Goal: Task Accomplishment & Management: Manage account settings

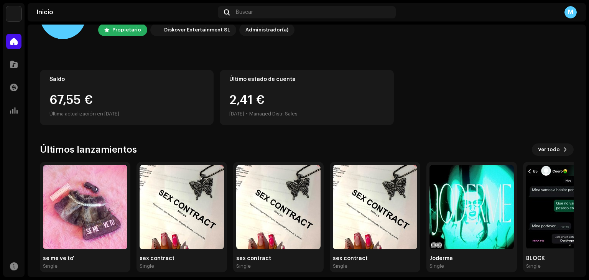
scroll to position [51, 0]
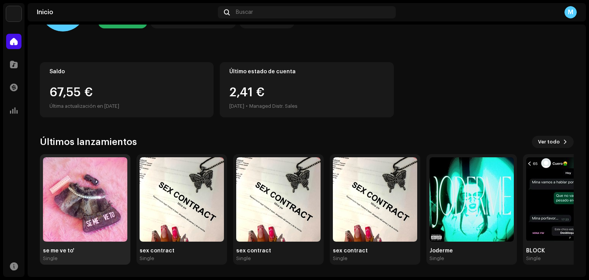
click at [65, 221] on img at bounding box center [85, 199] width 84 height 84
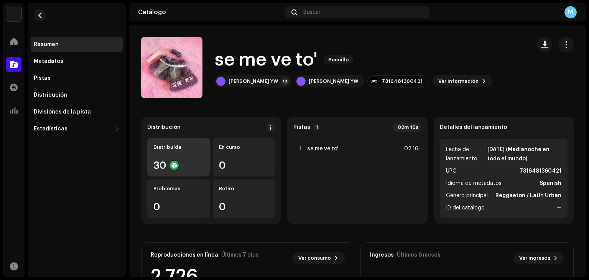
click at [166, 157] on div "Distribuída 30" at bounding box center [178, 157] width 62 height 38
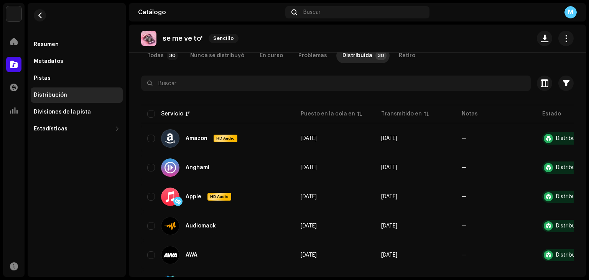
scroll to position [60, 0]
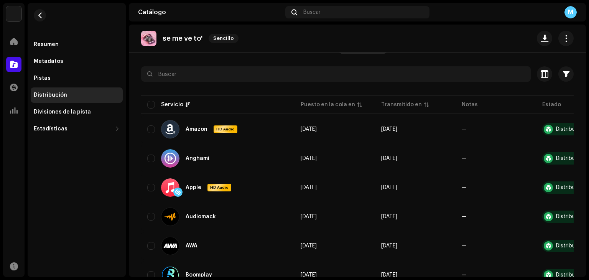
drag, startPoint x: 587, startPoint y: 86, endPoint x: 583, endPoint y: 83, distance: 4.8
click at [583, 83] on div "[PERSON_NAME] Inicio Catálogo Transacciones Estadísticas Recursos Resumen Metad…" at bounding box center [294, 140] width 589 height 280
click at [36, 11] on button "button" at bounding box center [40, 15] width 12 height 12
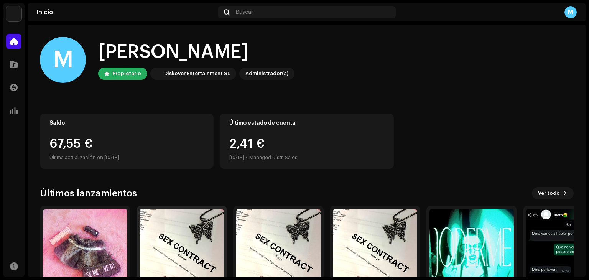
click at [190, 252] on img at bounding box center [182, 251] width 84 height 84
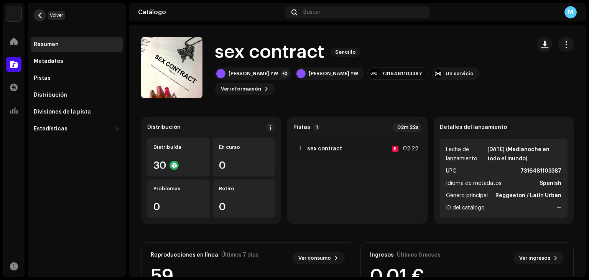
click at [41, 16] on span "button" at bounding box center [40, 15] width 6 height 6
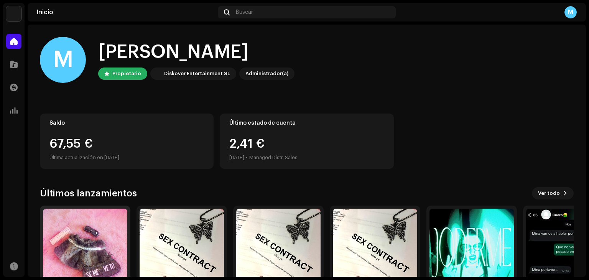
click at [87, 236] on img at bounding box center [85, 251] width 84 height 84
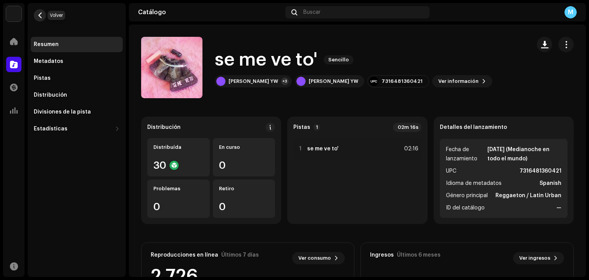
click at [43, 15] on button "button" at bounding box center [40, 15] width 12 height 12
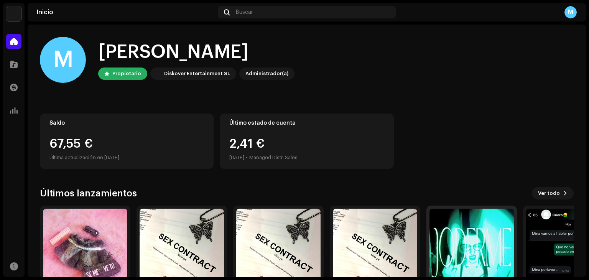
click at [486, 238] on img at bounding box center [471, 251] width 84 height 84
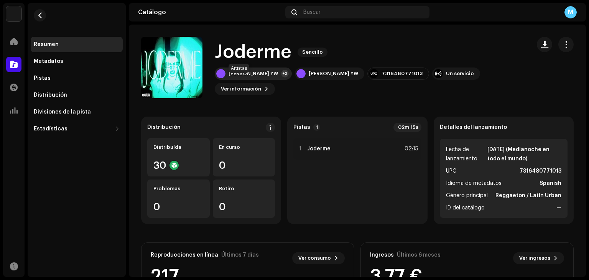
click at [281, 77] on div "+2" at bounding box center [285, 74] width 8 height 8
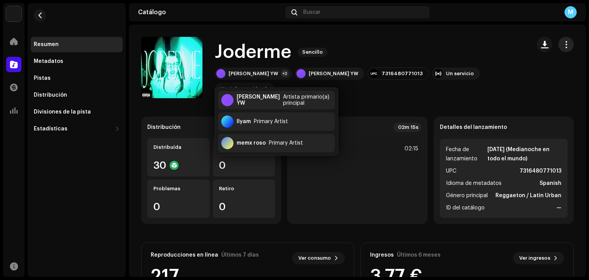
click at [562, 44] on span "button" at bounding box center [565, 44] width 7 height 6
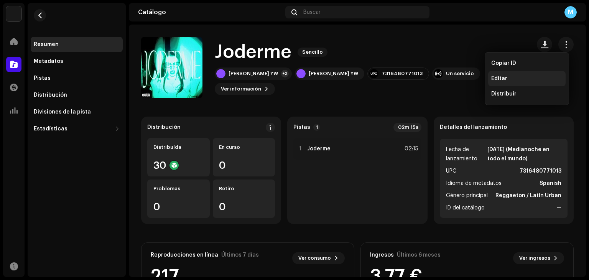
click at [516, 77] on div "Editar" at bounding box center [526, 79] width 71 height 6
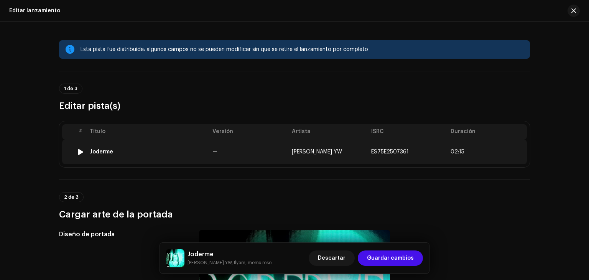
click at [371, 153] on span "ES75E2507361" at bounding box center [390, 151] width 38 height 5
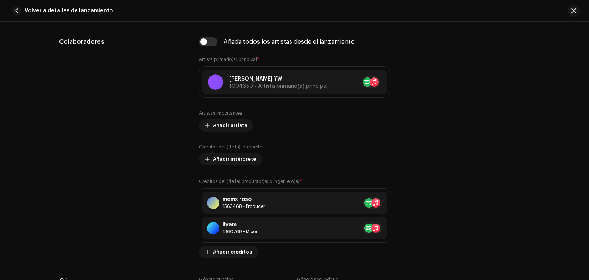
scroll to position [472, 0]
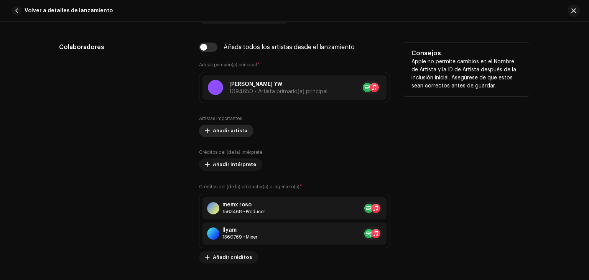
click at [219, 129] on span "Añadir artista" at bounding box center [230, 130] width 35 height 15
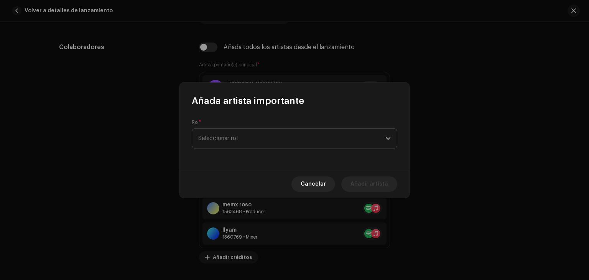
click at [226, 138] on span "Seleccionar rol" at bounding box center [291, 138] width 187 height 19
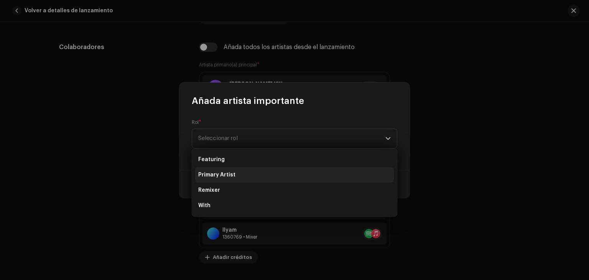
click at [225, 174] on span "Primary Artist" at bounding box center [216, 175] width 37 height 8
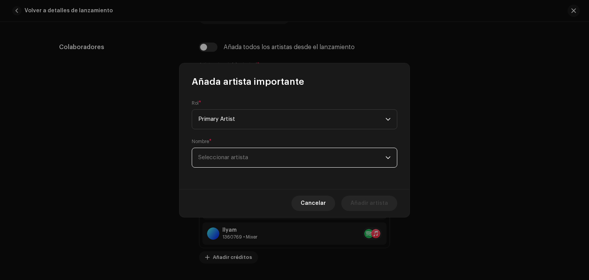
click at [240, 160] on span "Seleccionar artista" at bounding box center [291, 157] width 187 height 19
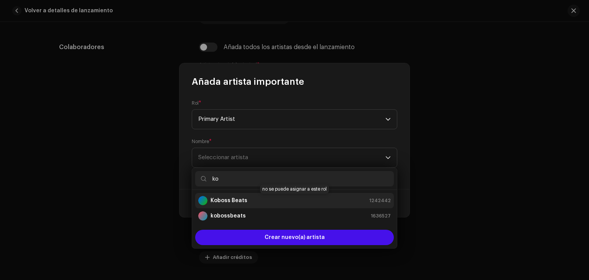
type input "ko"
click at [252, 203] on div "Koboss Beats 1242442" at bounding box center [294, 200] width 192 height 9
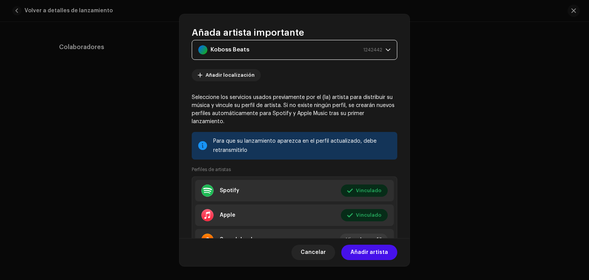
scroll to position [66, 0]
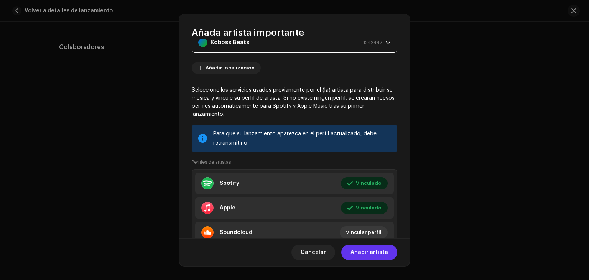
click at [367, 251] on span "Añadir artista" at bounding box center [369, 252] width 38 height 15
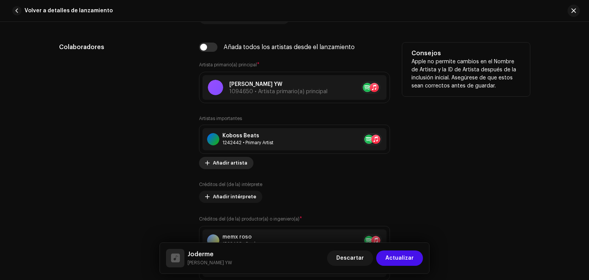
click at [221, 164] on span "Añadir artista" at bounding box center [230, 162] width 35 height 15
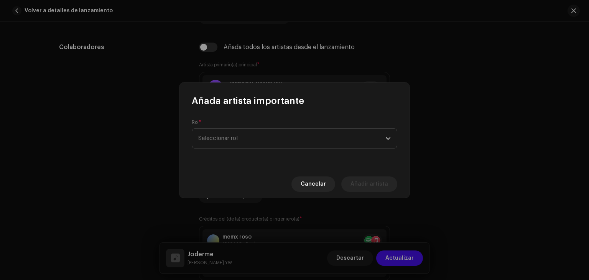
click at [252, 141] on span "Seleccionar rol" at bounding box center [291, 138] width 187 height 19
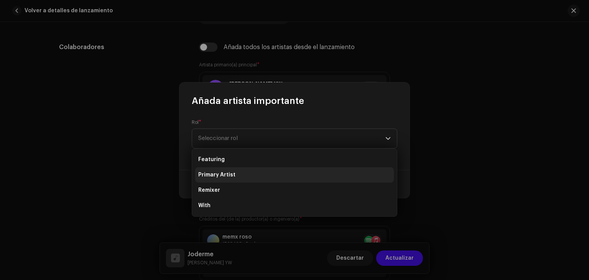
click at [244, 174] on li "Primary Artist" at bounding box center [294, 174] width 199 height 15
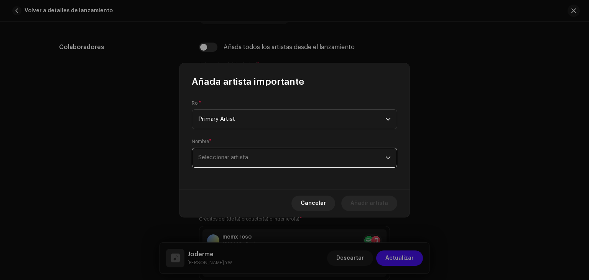
click at [259, 157] on span "Seleccionar artista" at bounding box center [291, 157] width 187 height 19
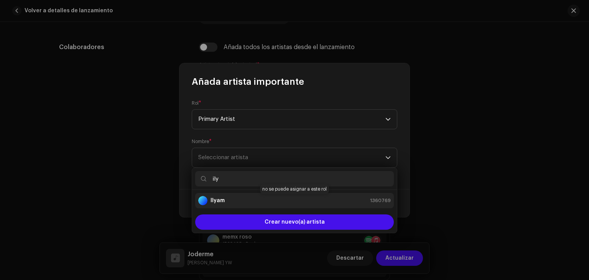
type input "ily"
click at [274, 201] on div "Ilyam 1360769" at bounding box center [294, 200] width 192 height 9
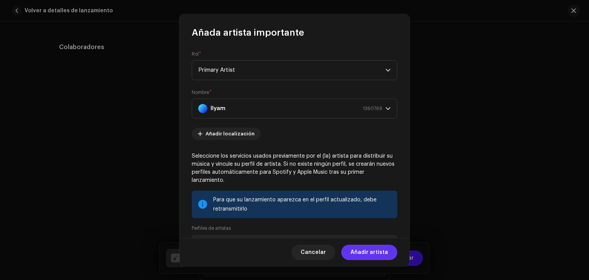
click at [360, 255] on span "Añadir artista" at bounding box center [369, 252] width 38 height 15
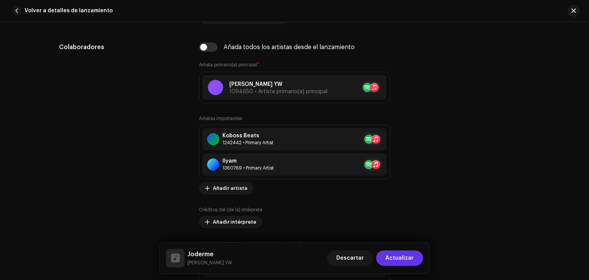
click at [399, 263] on span "Actualizar" at bounding box center [399, 257] width 28 height 15
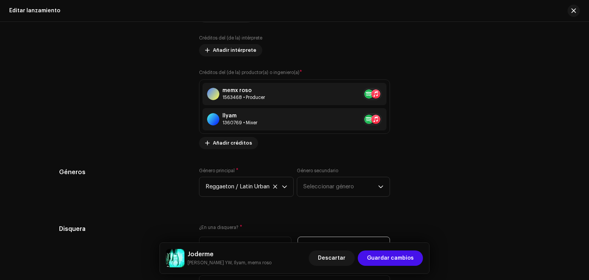
scroll to position [946, 0]
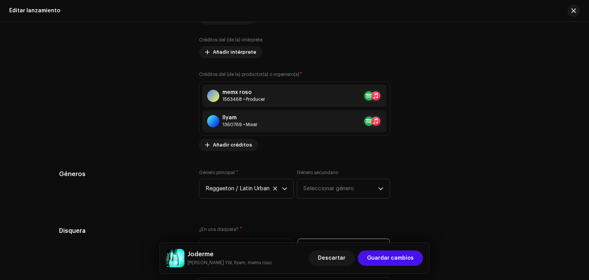
drag, startPoint x: 585, startPoint y: 195, endPoint x: 589, endPoint y: 176, distance: 19.0
click at [589, 176] on div "Esta pista fue distribuida: algunos campos no se pueden modificar sin que se re…" at bounding box center [294, 151] width 589 height 258
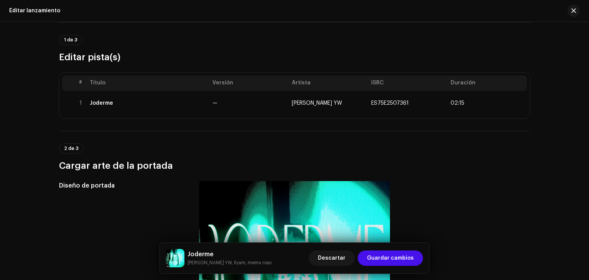
scroll to position [22, 0]
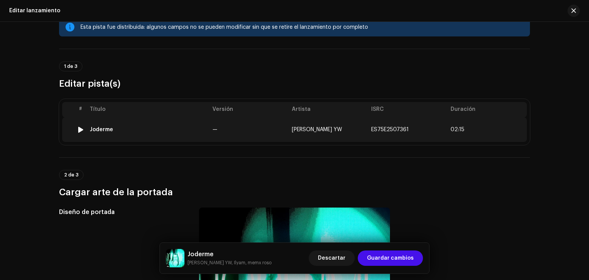
click at [386, 127] on span "ES75E2507361" at bounding box center [390, 129] width 38 height 5
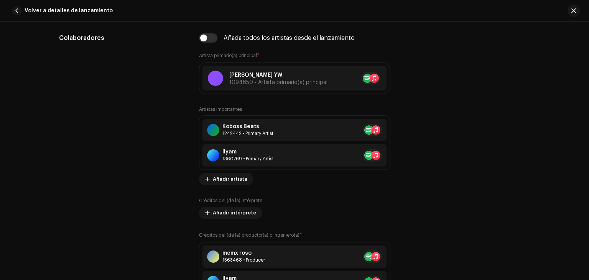
scroll to position [475, 0]
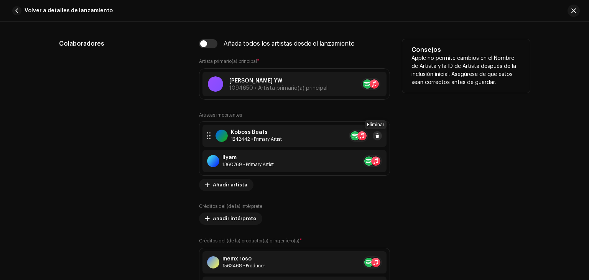
click at [375, 137] on span at bounding box center [377, 136] width 5 height 6
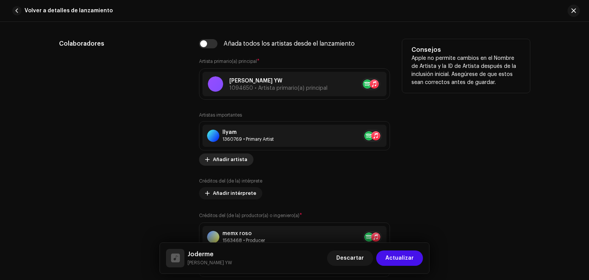
click at [214, 164] on span "Añadir artista" at bounding box center [230, 159] width 35 height 15
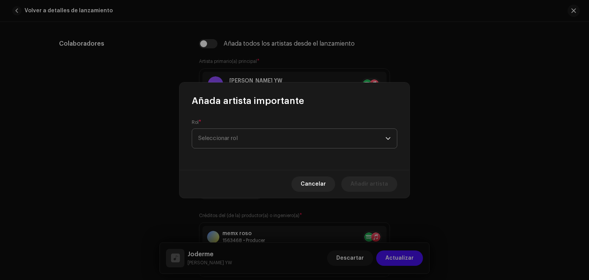
click at [255, 147] on span "Seleccionar rol" at bounding box center [291, 138] width 187 height 19
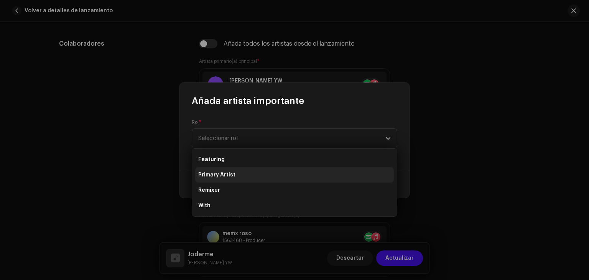
click at [245, 170] on li "Primary Artist" at bounding box center [294, 174] width 199 height 15
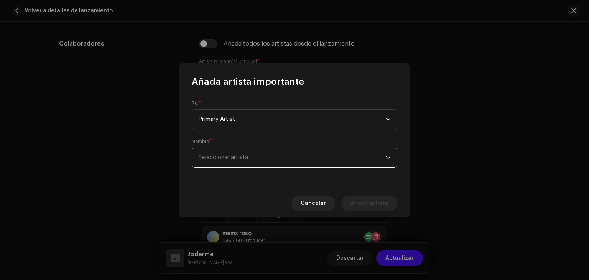
click at [252, 160] on span "Seleccionar artista" at bounding box center [291, 157] width 187 height 19
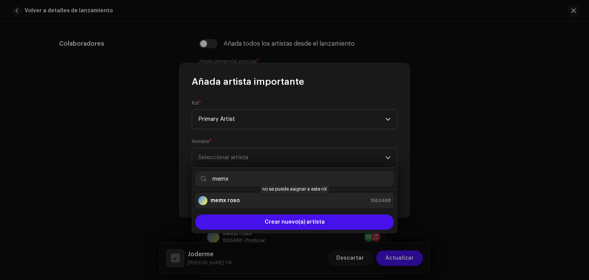
type input "memx"
click at [250, 202] on div "memx roso 1563468" at bounding box center [294, 200] width 192 height 9
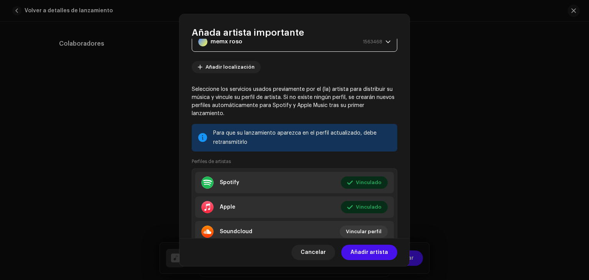
scroll to position [75, 0]
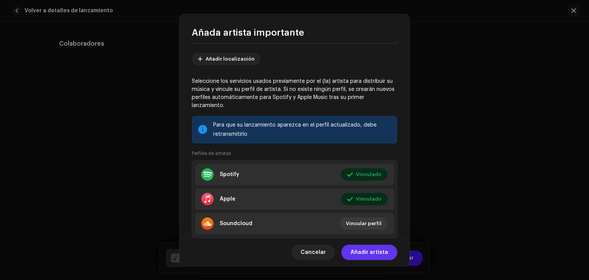
click at [376, 249] on span "Añadir artista" at bounding box center [369, 252] width 38 height 15
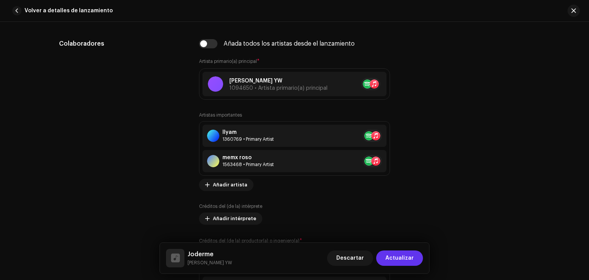
click at [394, 258] on span "Actualizar" at bounding box center [399, 257] width 28 height 15
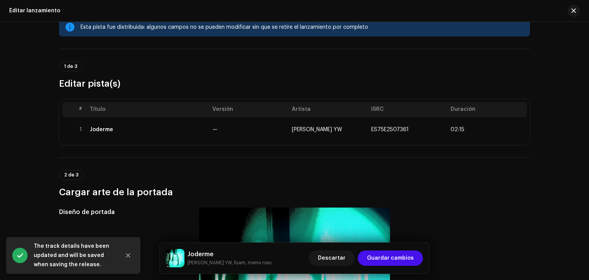
click at [394, 258] on span "Guardar cambios" at bounding box center [390, 257] width 47 height 15
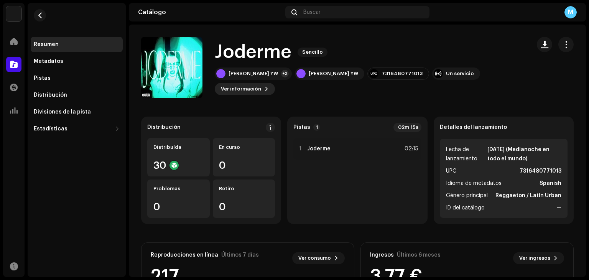
click at [261, 81] on span "Ver información" at bounding box center [241, 88] width 40 height 15
click at [563, 48] on button "button" at bounding box center [565, 44] width 15 height 15
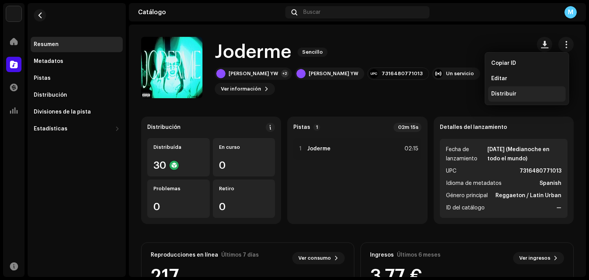
click at [515, 90] on div "Distribuir" at bounding box center [526, 93] width 77 height 15
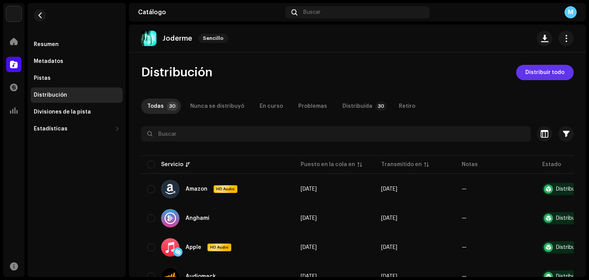
click at [544, 76] on span "Distribuir todo" at bounding box center [544, 72] width 39 height 15
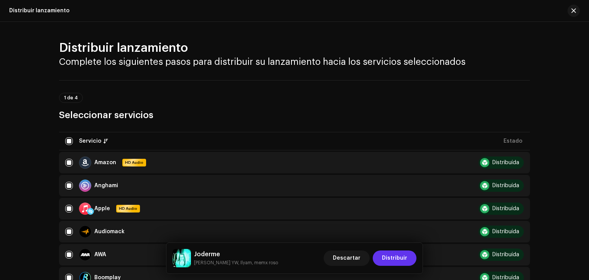
click at [400, 256] on span "Distribuir" at bounding box center [394, 257] width 25 height 15
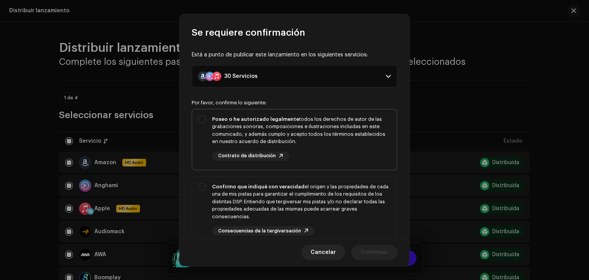
click at [201, 113] on div "Poseo o he autorizado legalmente todos los derechos de autor de las grabaciones…" at bounding box center [294, 138] width 205 height 58
checkbox input "true"
click at [199, 187] on div "Confirmo que indiqué con veracidad el origen y las propiedades de cada una de m…" at bounding box center [294, 209] width 205 height 65
checkbox input "true"
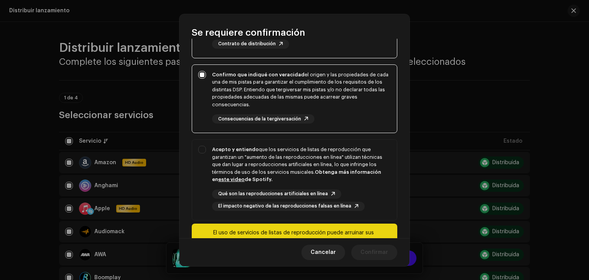
scroll to position [113, 0]
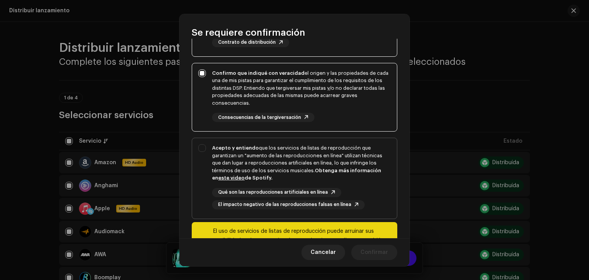
click at [207, 148] on div "Acepto y entiendo que los servicios de listas de reproducción que garantizan un…" at bounding box center [294, 176] width 205 height 77
checkbox input "true"
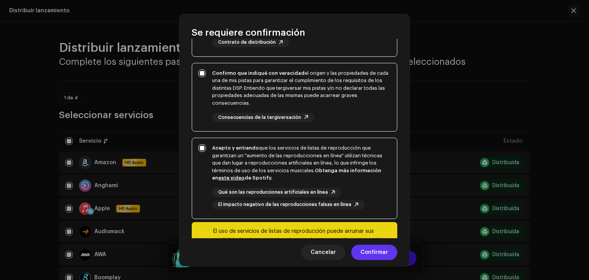
click at [376, 257] on span "Confirmar" at bounding box center [374, 252] width 28 height 15
